Goal: Task Accomplishment & Management: Manage account settings

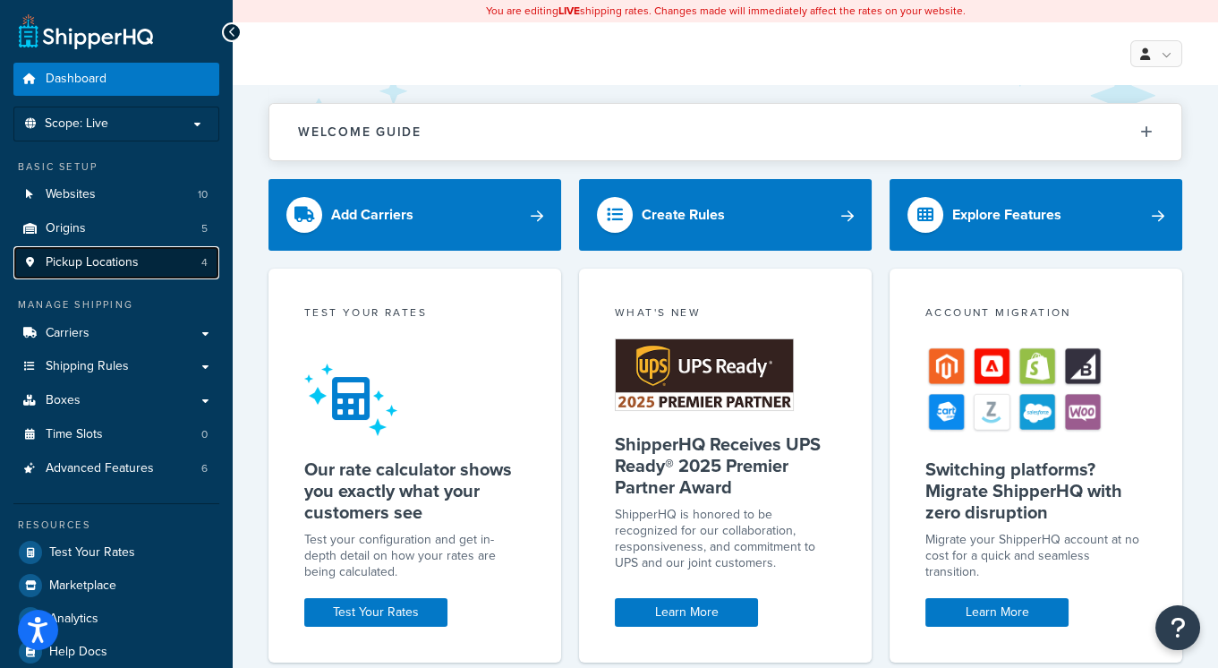
click at [115, 264] on span "Pickup Locations" at bounding box center [92, 262] width 93 height 15
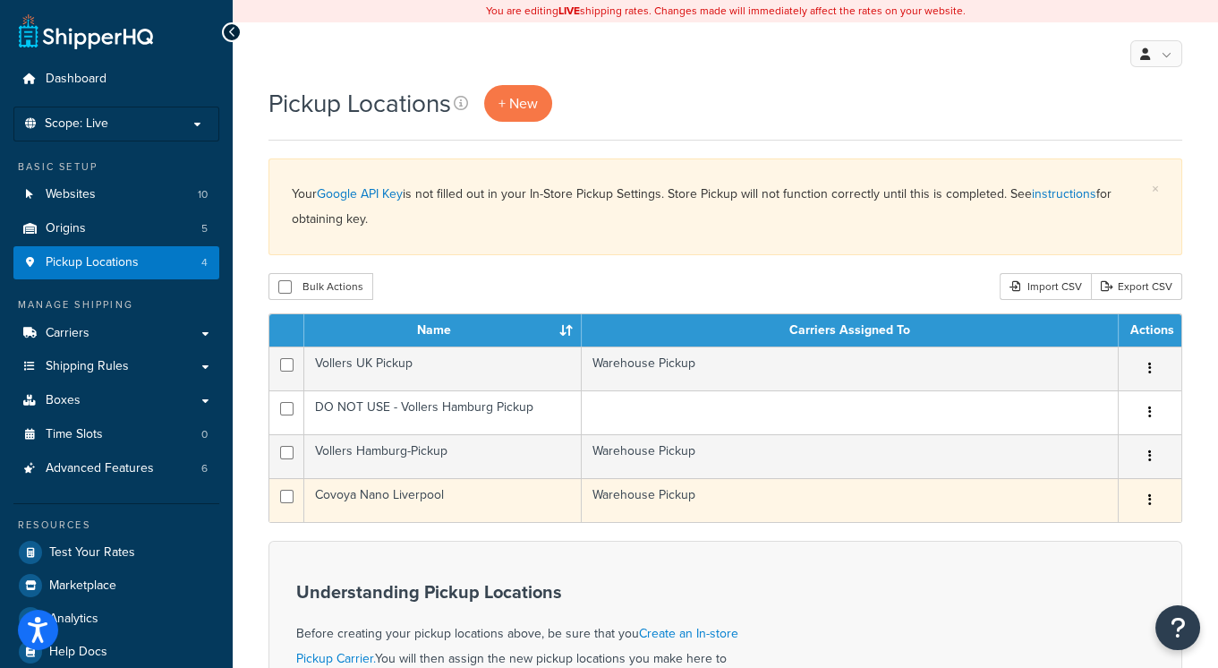
click at [455, 491] on td "Covoya Nano Liverpool" at bounding box center [442, 500] width 277 height 44
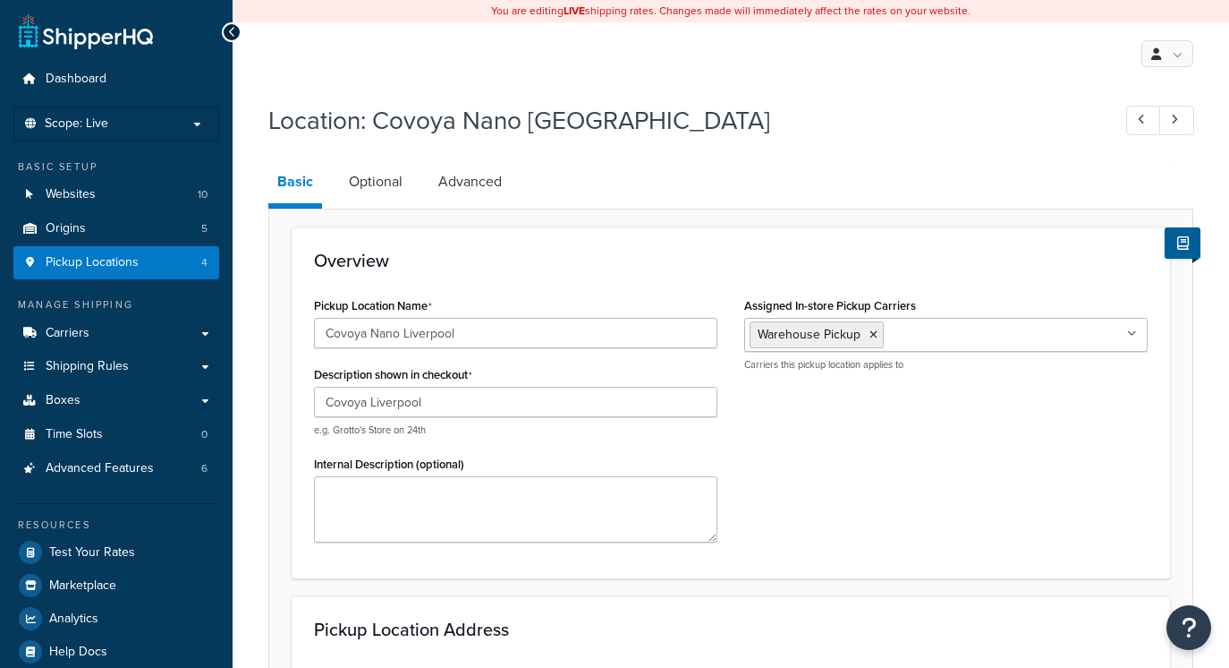
select select "1226"
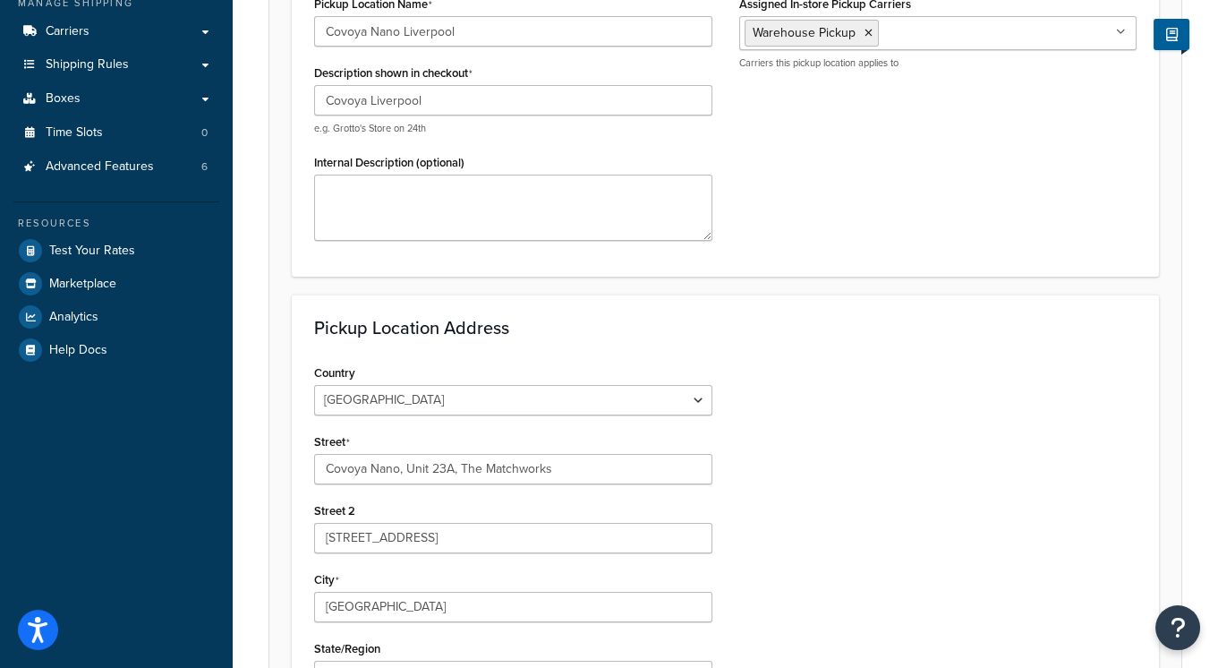
scroll to position [559, 0]
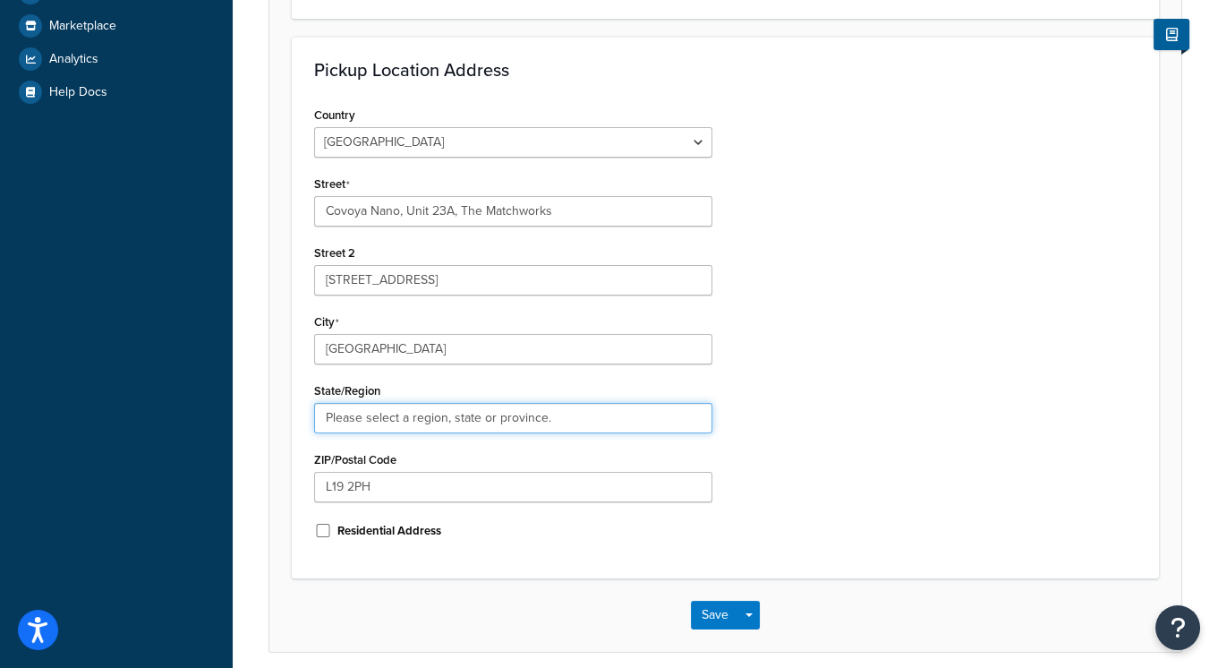
click at [506, 418] on input "Please select a region, state or province." at bounding box center [513, 418] width 398 height 30
click at [414, 419] on input "Please select a region, state or province." at bounding box center [513, 418] width 398 height 30
type input "Please select a region, state or province."
drag, startPoint x: 584, startPoint y: 422, endPoint x: -2, endPoint y: 335, distance: 592.6
click at [0, 335] on html "Press Option+1 for screen-reader mode, Option+0 to cancel Accessibility Screen-…" at bounding box center [609, 91] width 1218 height 1301
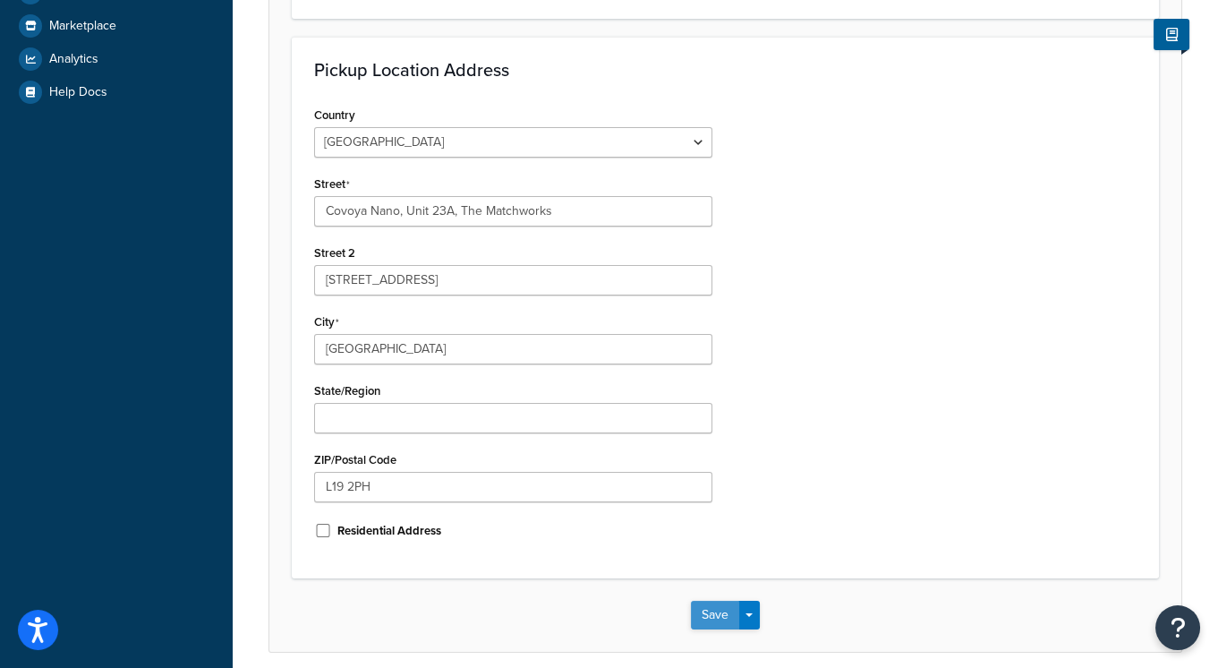
click at [700, 611] on button "Save" at bounding box center [715, 614] width 48 height 29
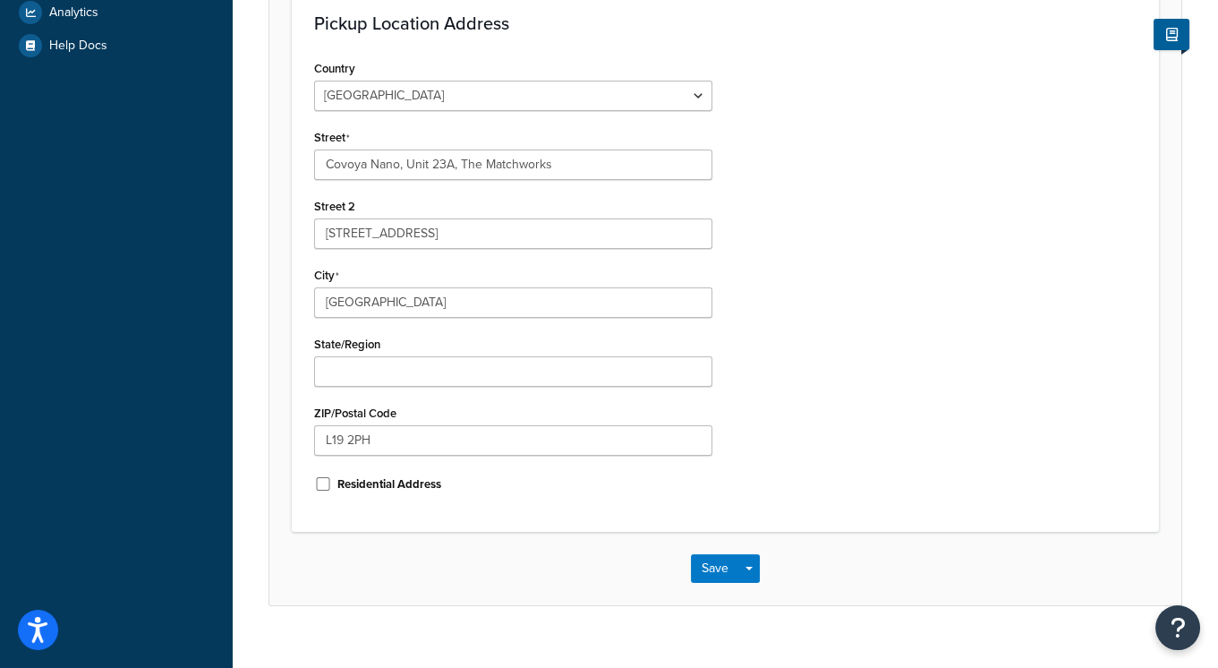
scroll to position [632, 0]
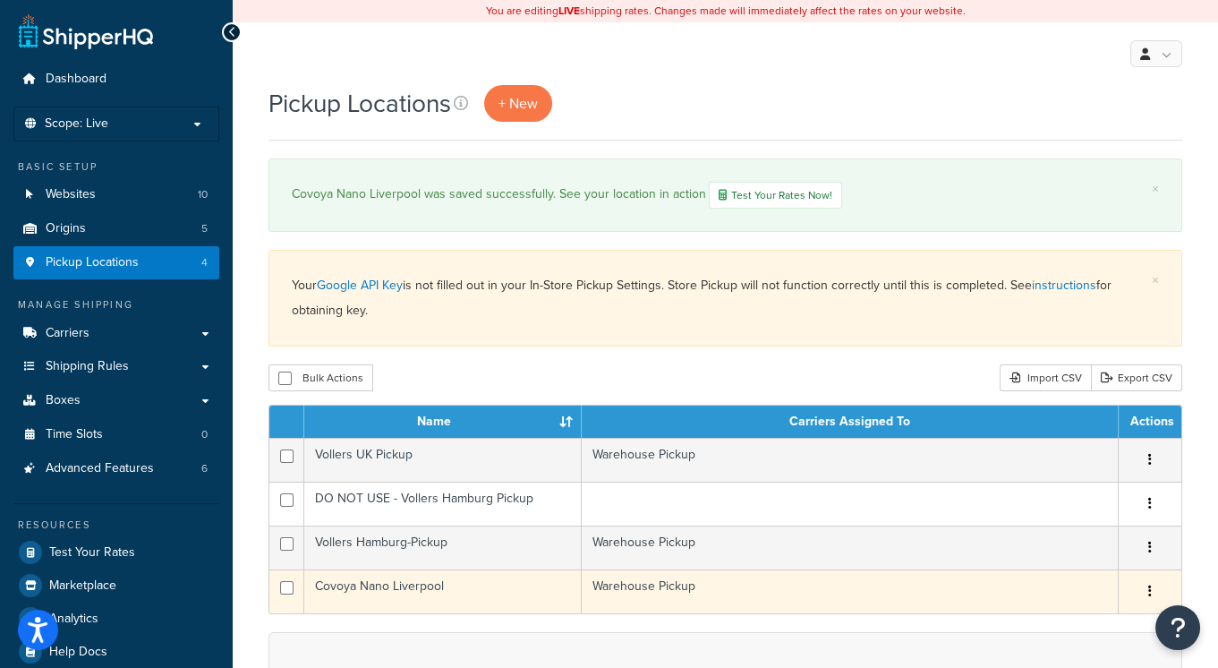
click at [651, 582] on td "Warehouse Pickup" at bounding box center [850, 591] width 537 height 44
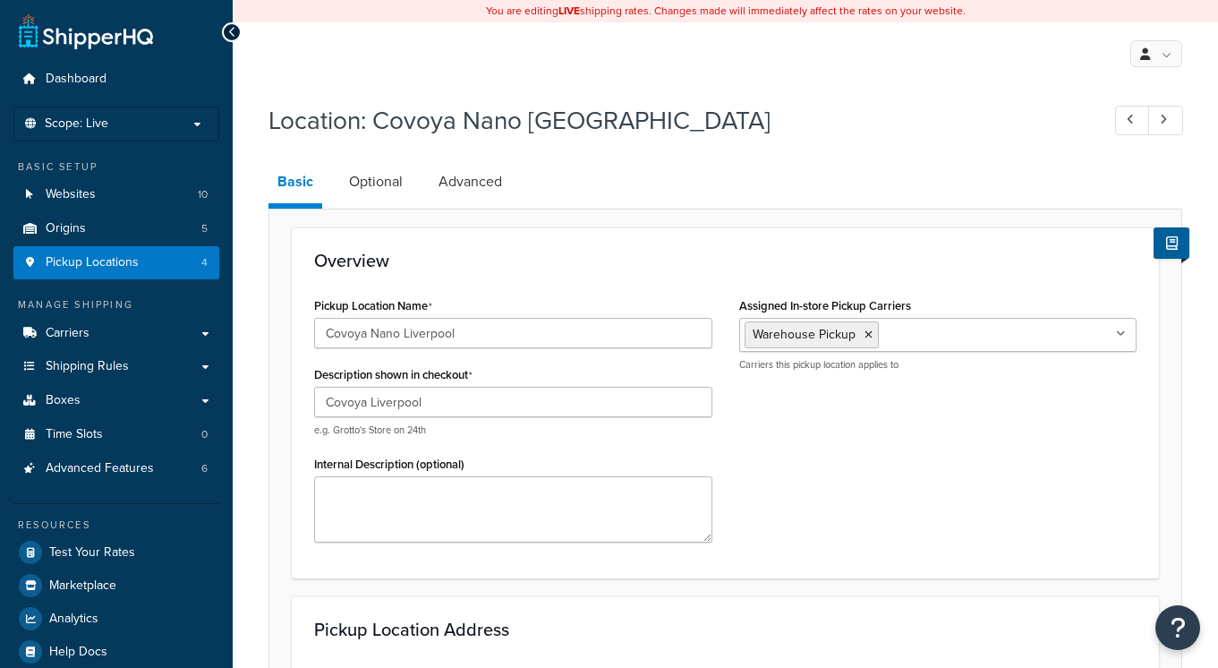
select select "1226"
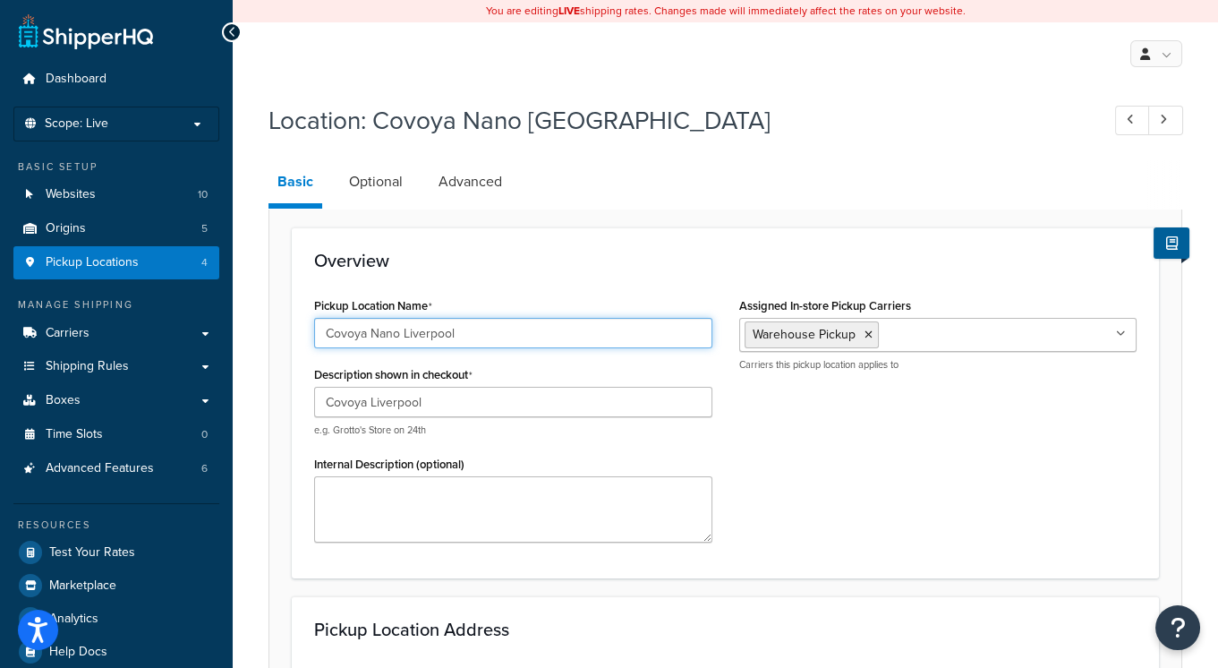
click at [495, 334] on input "Covoya Nano Liverpool" at bounding box center [513, 333] width 398 height 30
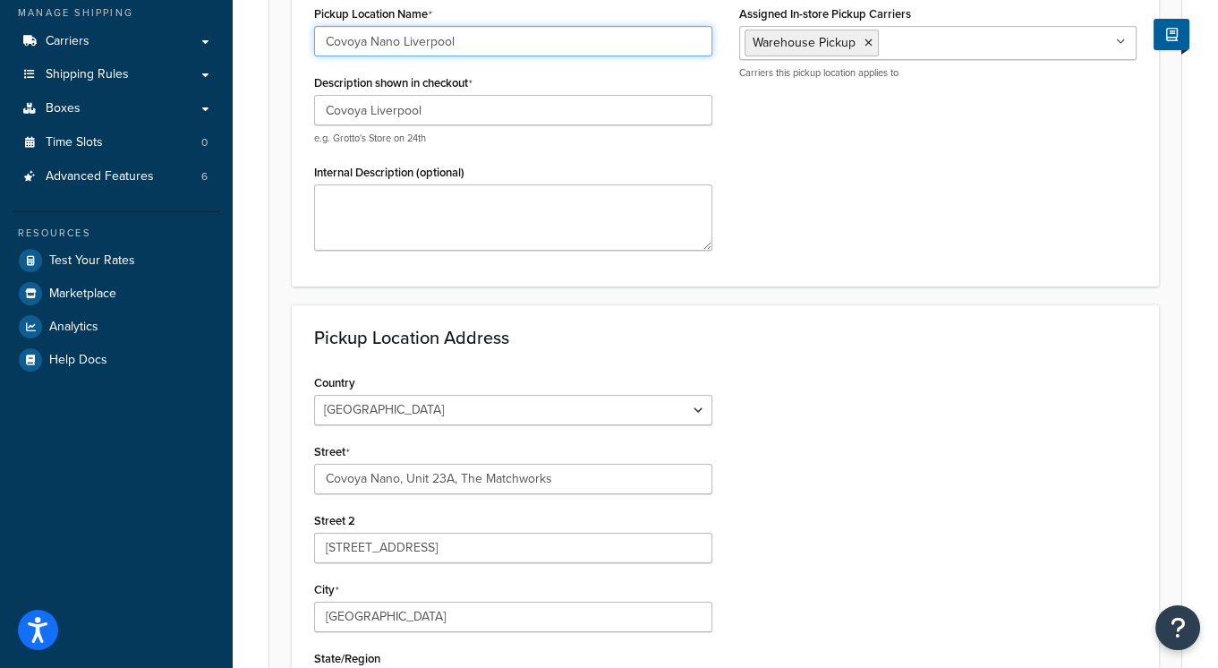
scroll to position [498, 0]
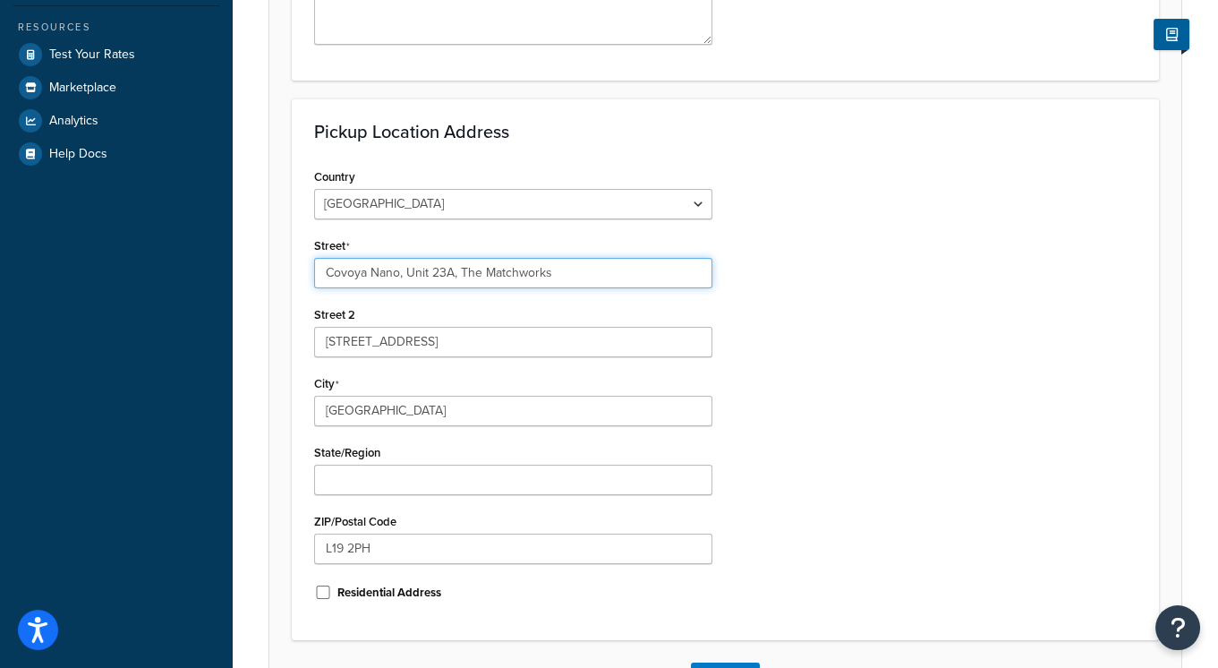
drag, startPoint x: 408, startPoint y: 270, endPoint x: 123, endPoint y: 242, distance: 286.8
click at [121, 243] on div "Dashboard Scope: Live Basic Setup Websites 10 Origins 5 Pickup Locations 4 Mana…" at bounding box center [609, 152] width 1218 height 1301
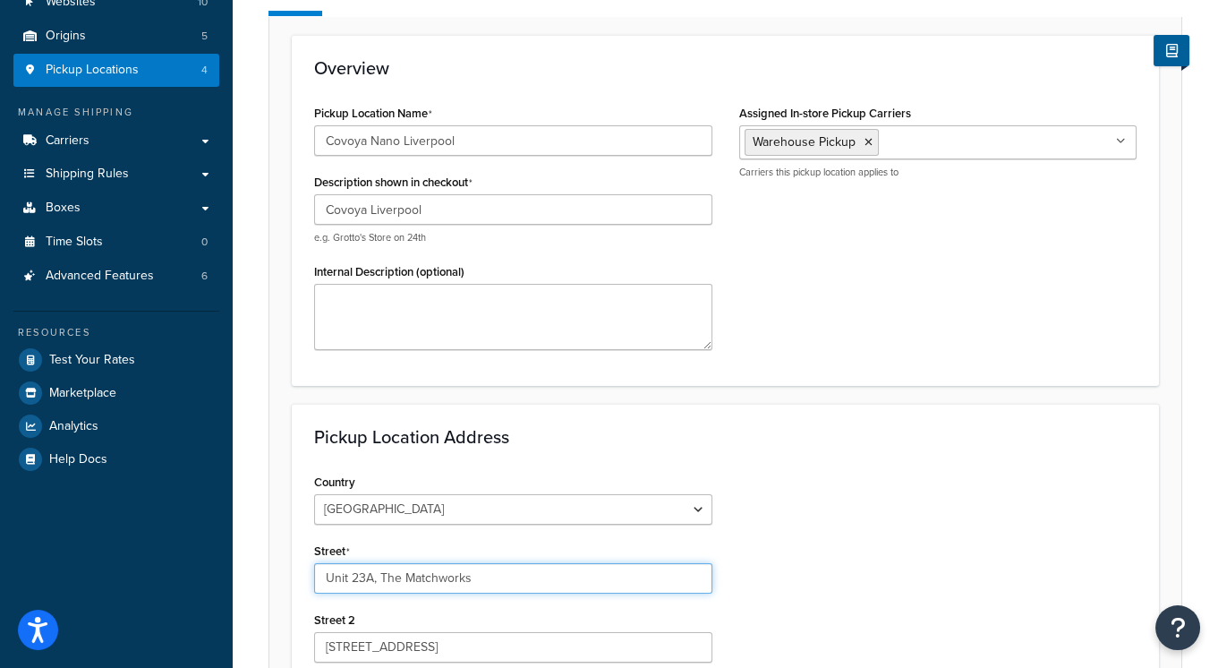
scroll to position [112, 0]
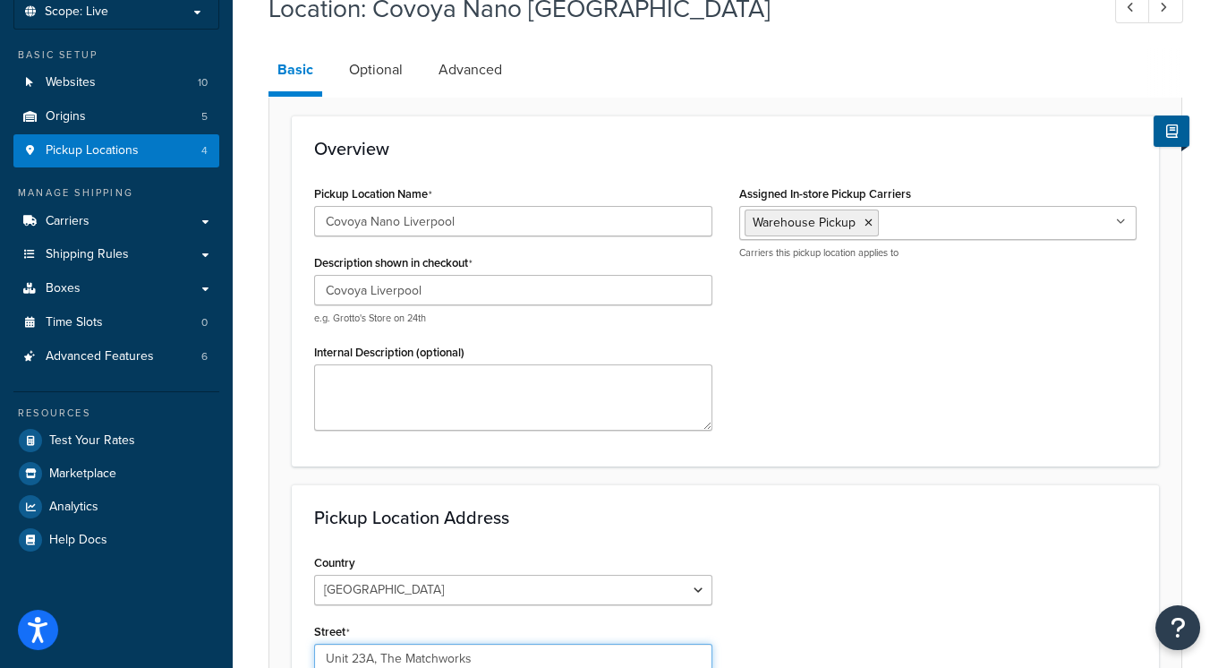
type input "Unit 23A, The Matchworks"
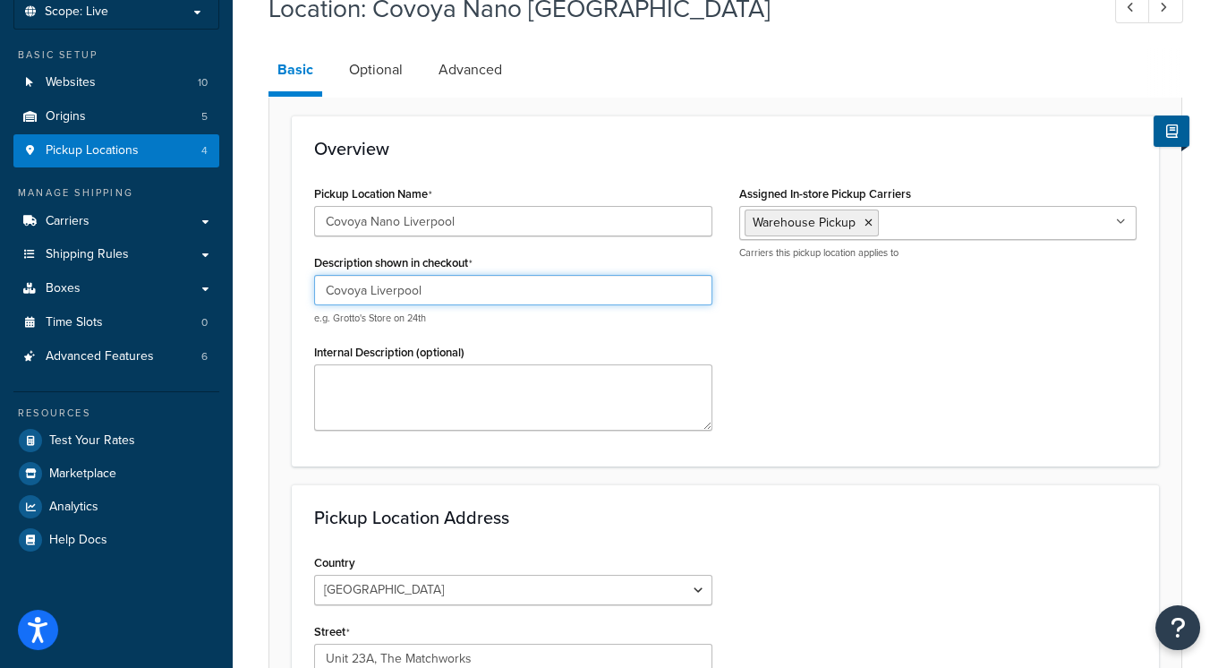
click at [372, 289] on input "Covoya Liverpool" at bounding box center [513, 290] width 398 height 30
drag, startPoint x: 405, startPoint y: 290, endPoint x: 368, endPoint y: 289, distance: 37.6
click at [368, 289] on input "Covoya Liverpool" at bounding box center [513, 290] width 398 height 30
click at [462, 290] on input "Covoya Liverpool" at bounding box center [513, 290] width 398 height 30
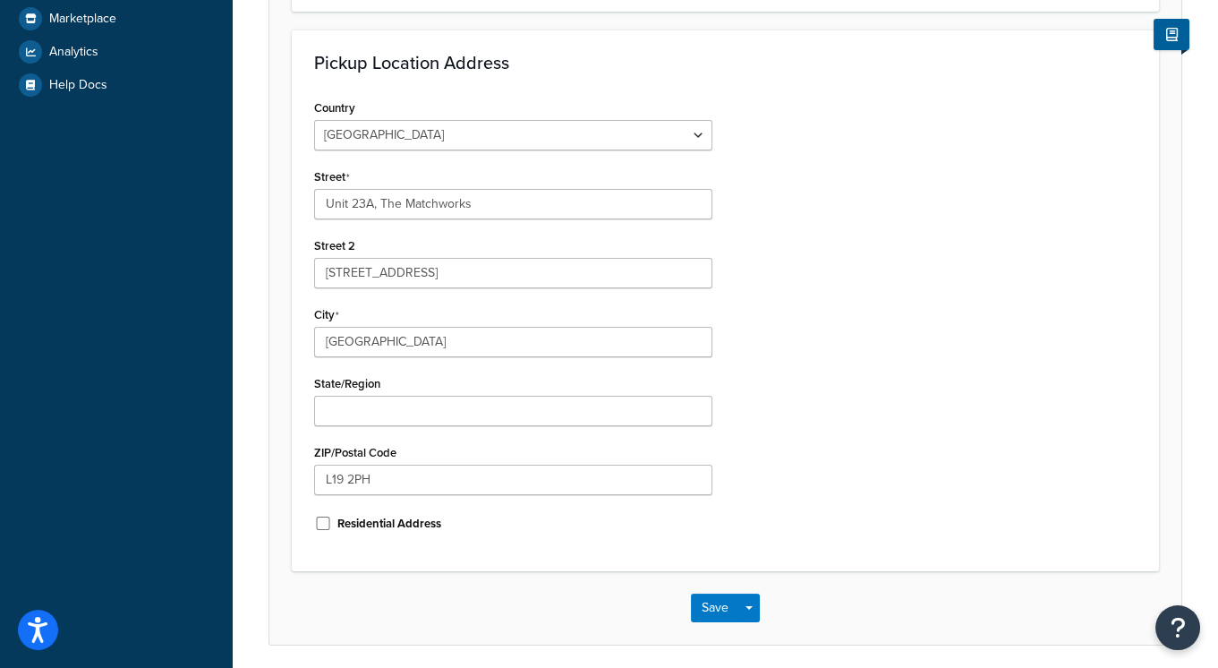
scroll to position [584, 0]
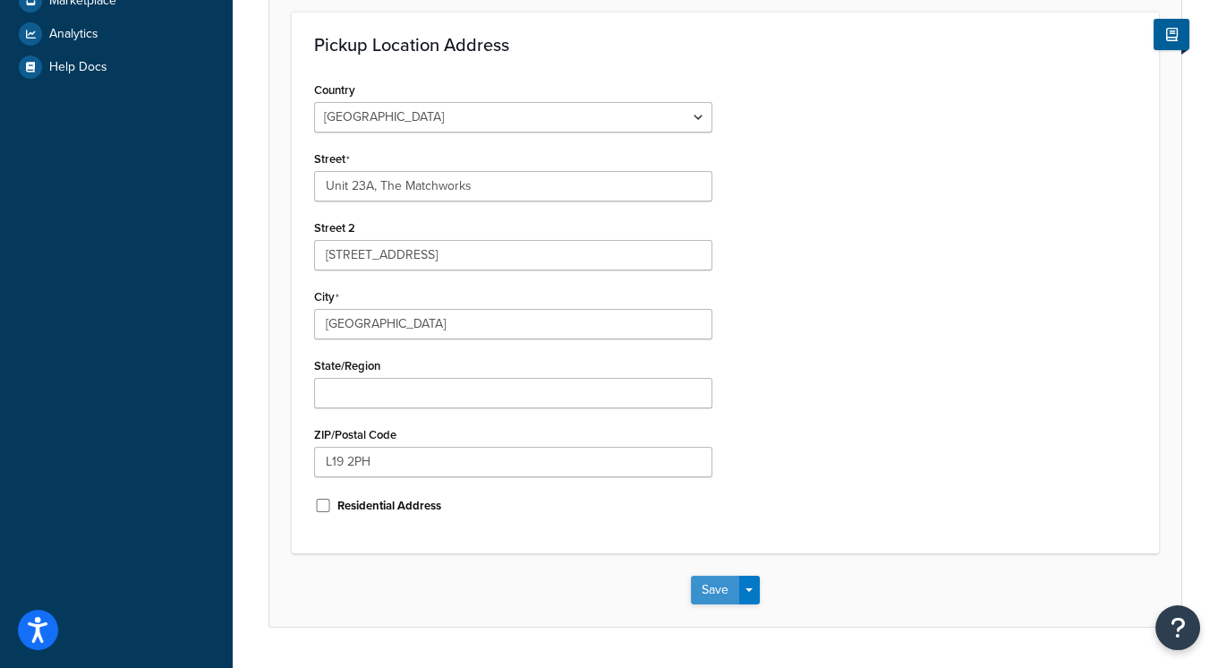
click at [725, 591] on button "Save" at bounding box center [715, 589] width 48 height 29
